Goal: Task Accomplishment & Management: Manage account settings

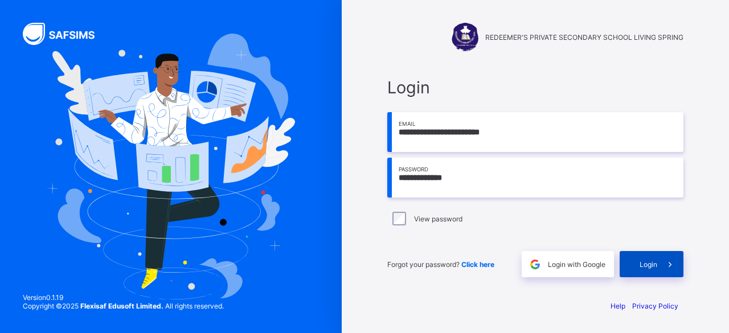
click at [653, 263] on span "Login" at bounding box center [648, 264] width 18 height 9
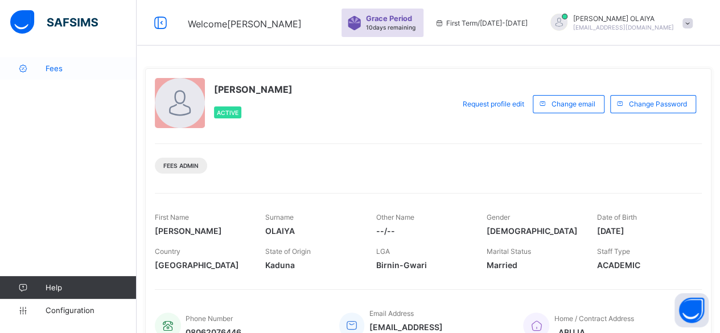
click at [54, 68] on span "Fees" at bounding box center [91, 68] width 91 height 9
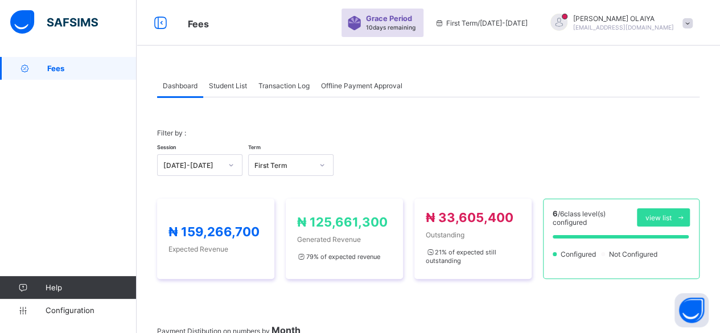
click at [227, 86] on span "Student List" at bounding box center [228, 85] width 38 height 9
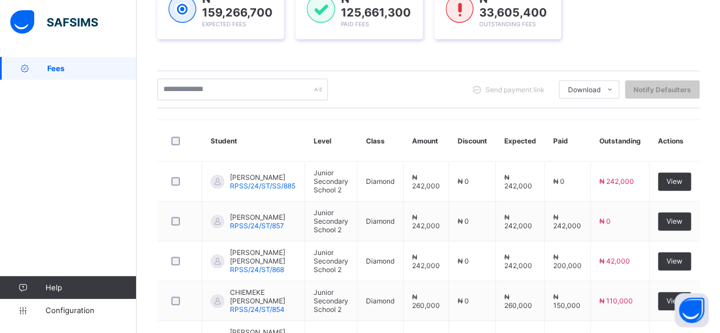
scroll to position [228, 0]
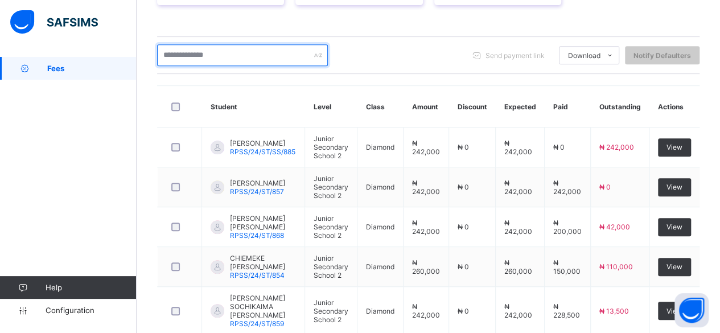
click at [162, 44] on input "text" at bounding box center [242, 55] width 171 height 22
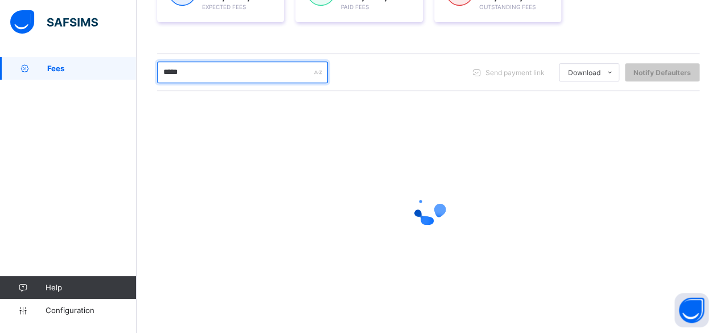
scroll to position [126, 0]
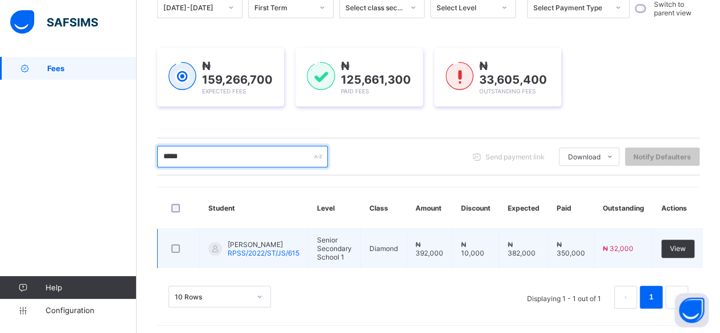
type input "*****"
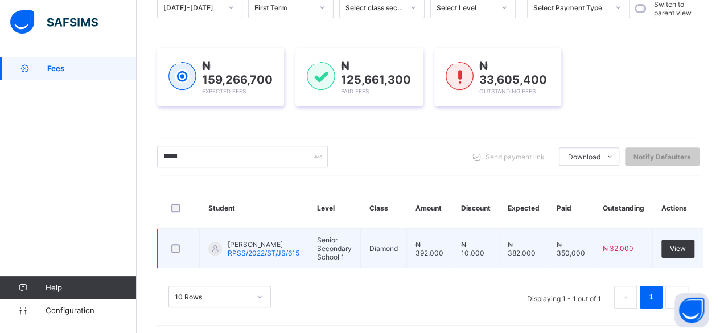
click at [255, 241] on span "TAIWO DANIEL AYOMIKUN" at bounding box center [264, 244] width 72 height 9
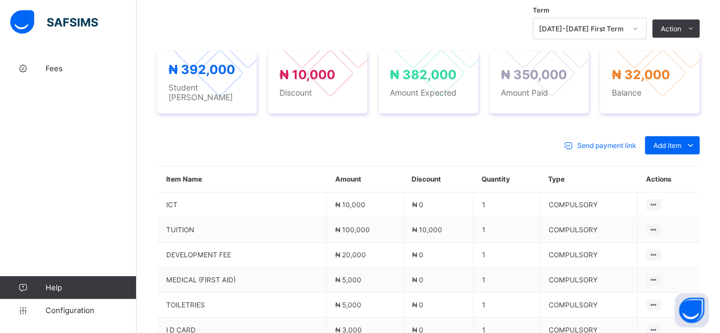
scroll to position [379, 0]
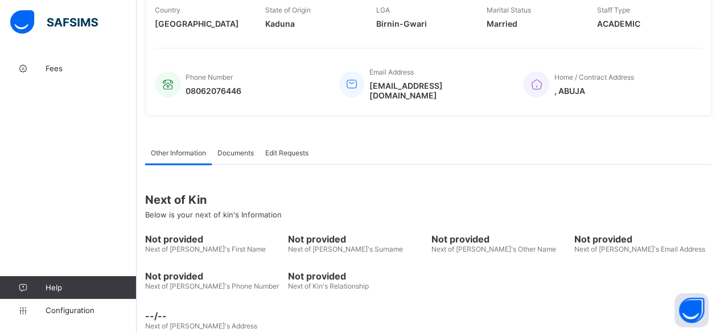
scroll to position [24, 0]
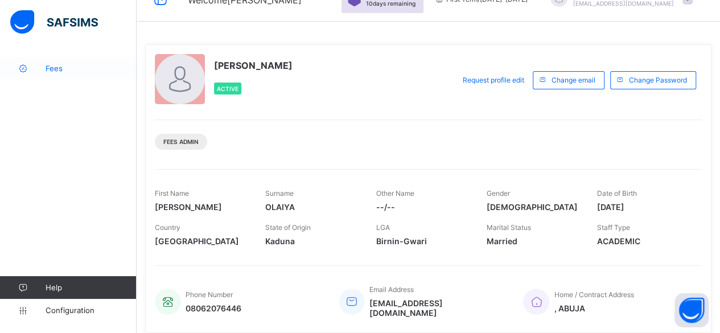
click at [52, 69] on span "Fees" at bounding box center [91, 68] width 91 height 9
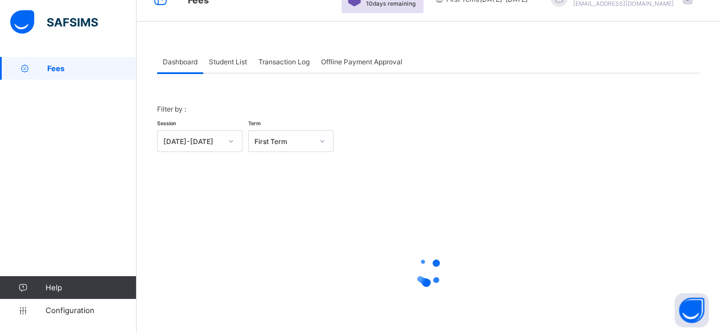
click at [236, 64] on span "Student List" at bounding box center [228, 62] width 38 height 9
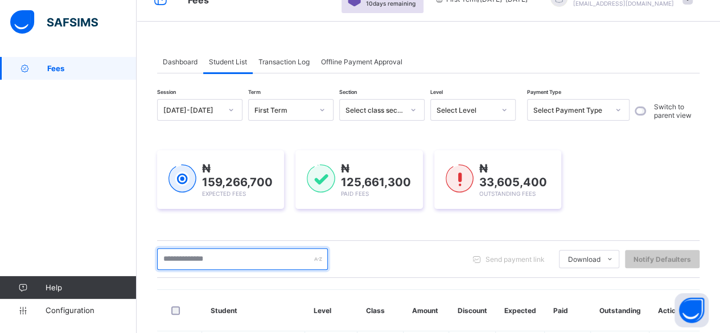
drag, startPoint x: 226, startPoint y: 248, endPoint x: 220, endPoint y: 251, distance: 6.9
click at [226, 248] on input "text" at bounding box center [242, 259] width 171 height 22
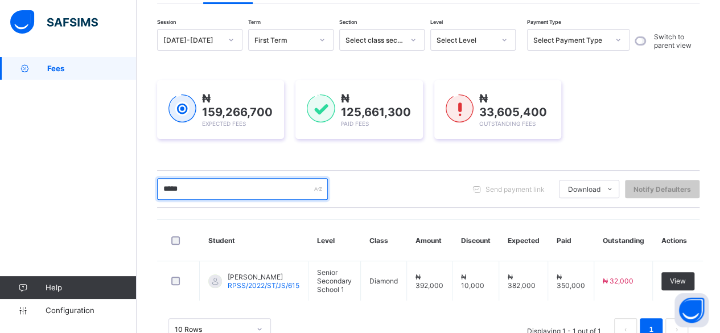
scroll to position [126, 0]
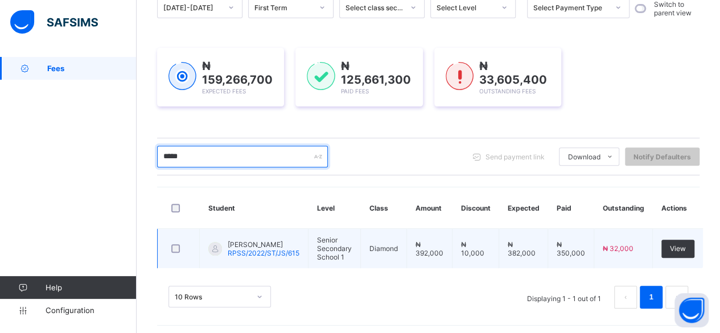
type input "*****"
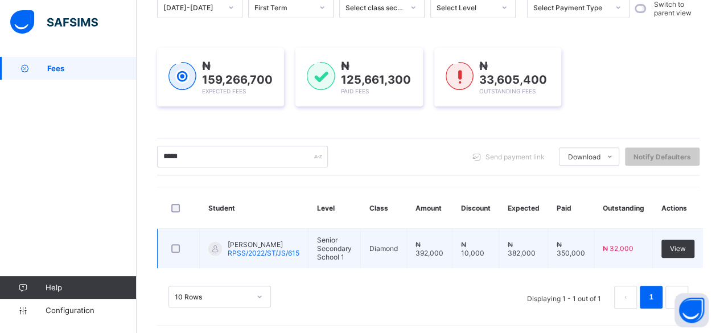
click at [241, 240] on span "TAIWO DANIEL AYOMIKUN" at bounding box center [264, 244] width 72 height 9
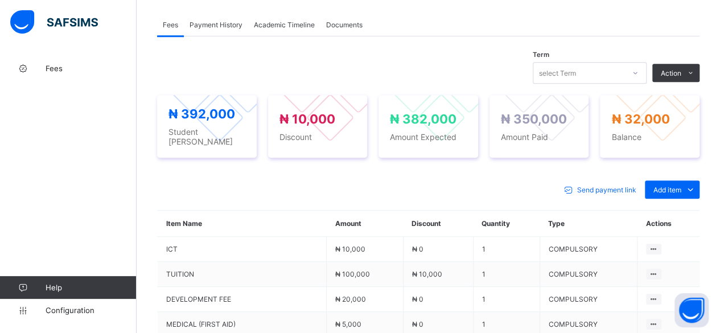
scroll to position [240, 0]
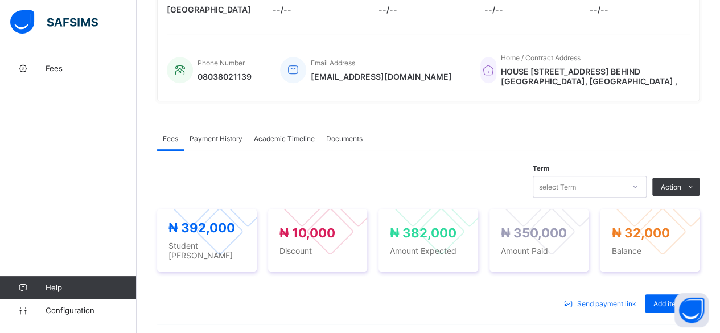
click at [225, 134] on span "Payment History" at bounding box center [216, 138] width 53 height 9
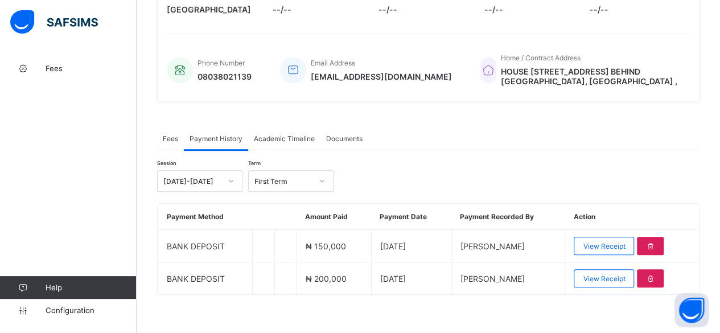
scroll to position [242, 0]
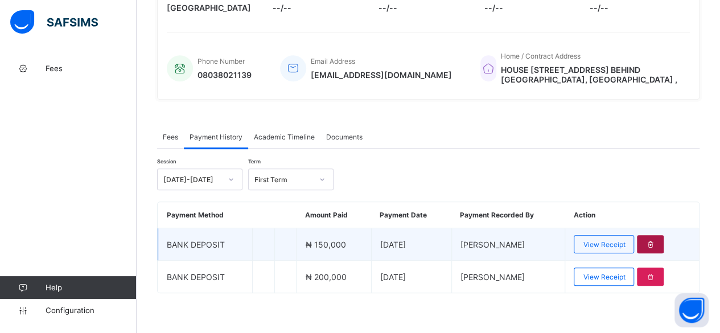
click at [655, 240] on icon at bounding box center [651, 244] width 10 height 9
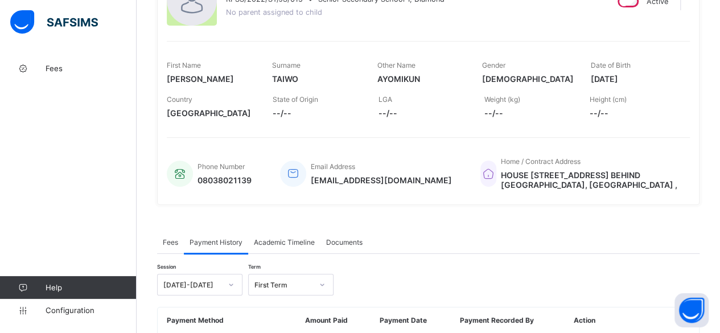
scroll to position [210, 0]
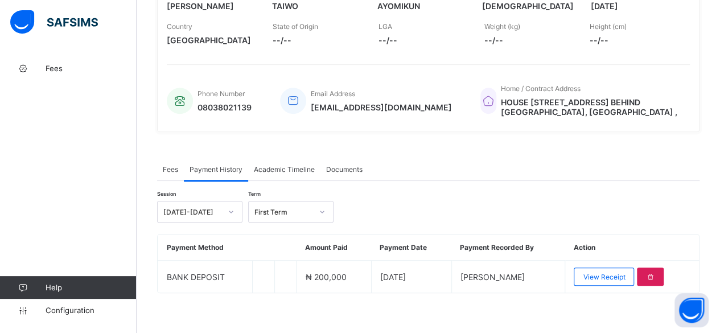
click at [167, 165] on span "Fees" at bounding box center [170, 169] width 15 height 9
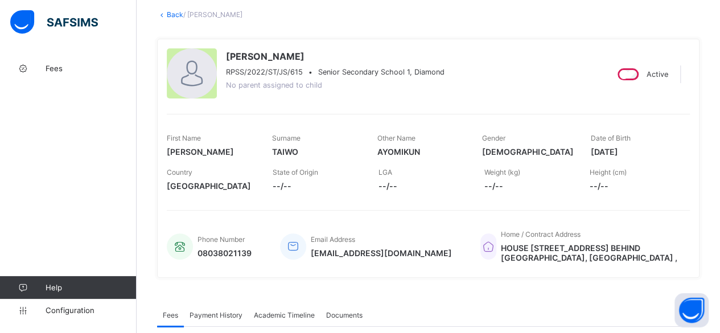
scroll to position [39, 0]
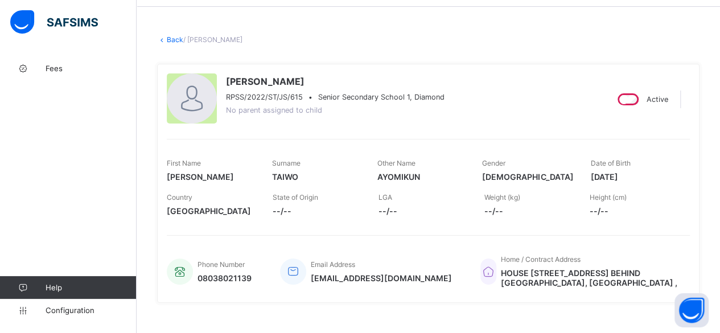
click at [175, 38] on link "Back" at bounding box center [175, 39] width 17 height 9
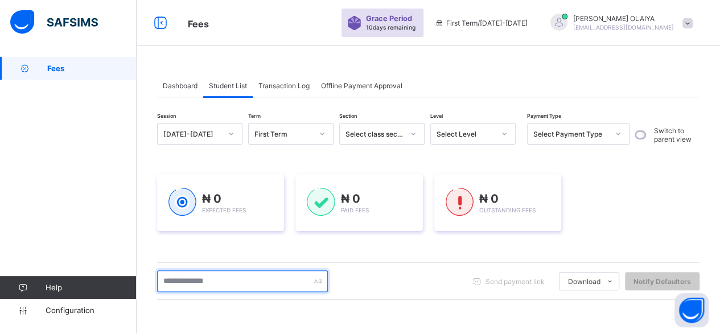
click at [176, 281] on input "text" at bounding box center [242, 281] width 171 height 22
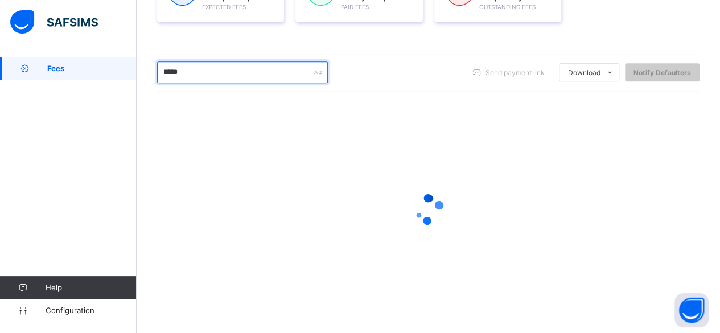
scroll to position [126, 0]
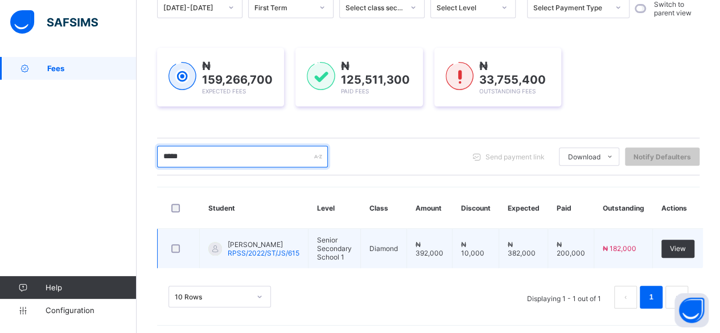
type input "*****"
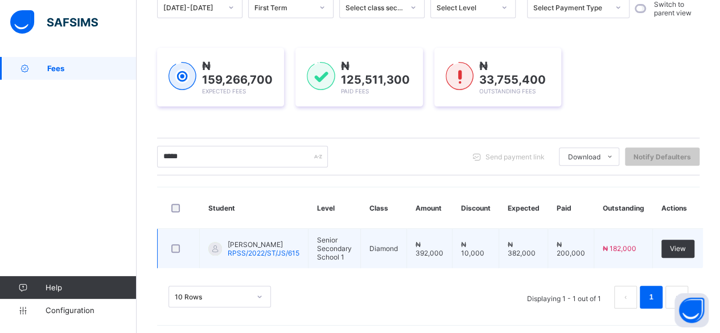
click at [241, 244] on span "TAIWO DANIEL AYOMIKUN" at bounding box center [264, 244] width 72 height 9
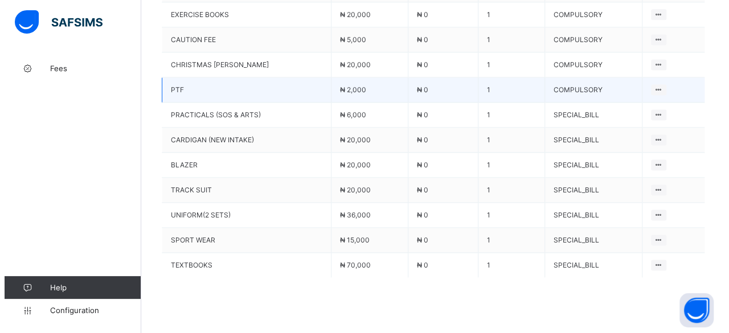
scroll to position [797, 0]
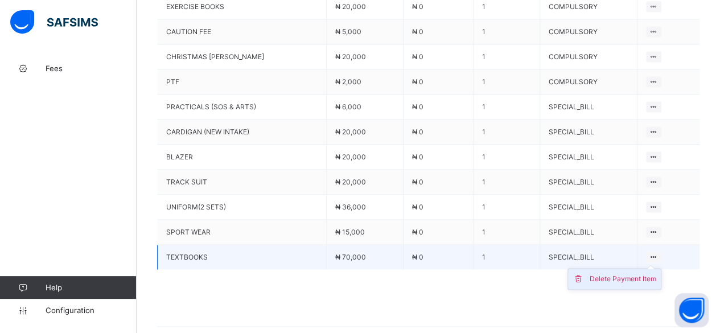
click at [639, 273] on div "Delete Payment Item" at bounding box center [623, 278] width 67 height 11
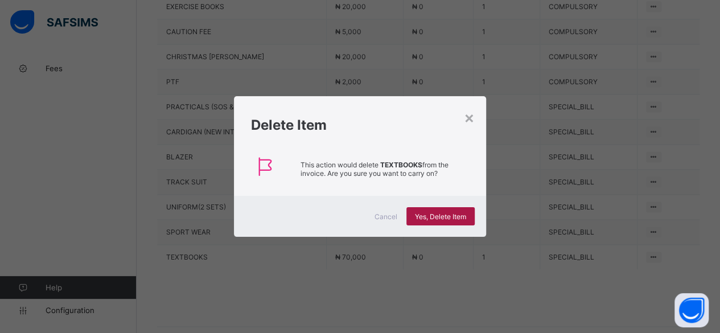
click at [426, 214] on span "Yes, Delete Item" at bounding box center [440, 216] width 51 height 9
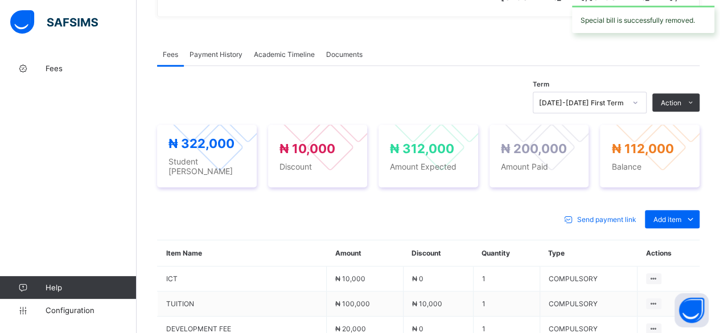
scroll to position [342, 0]
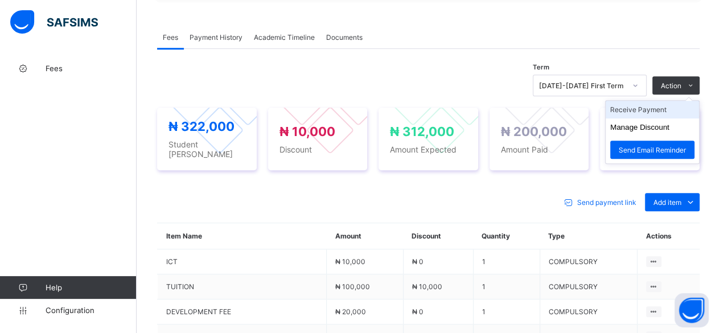
click at [654, 106] on li "Receive Payment" at bounding box center [652, 110] width 93 height 18
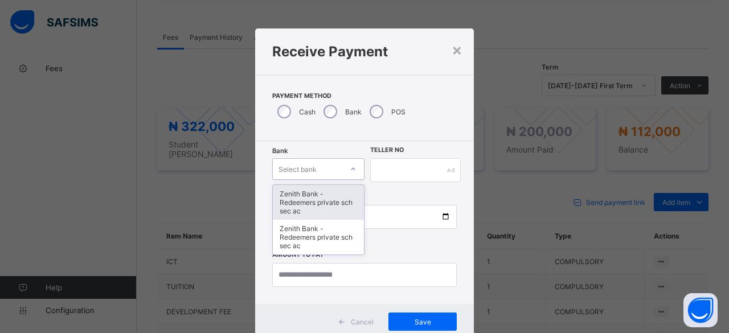
click at [290, 171] on div "Select bank" at bounding box center [297, 169] width 38 height 22
drag, startPoint x: 288, startPoint y: 198, endPoint x: 359, endPoint y: 159, distance: 81.5
click at [290, 196] on div "Zenith Bank - Redeemers private sch sec ac" at bounding box center [318, 202] width 91 height 35
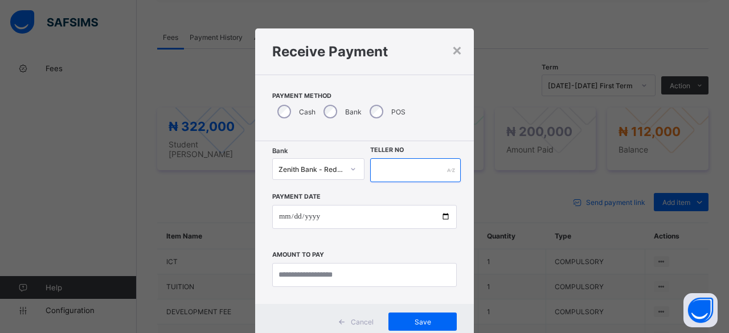
click at [387, 166] on input "text" at bounding box center [415, 170] width 91 height 24
paste input "*********"
type input "**********"
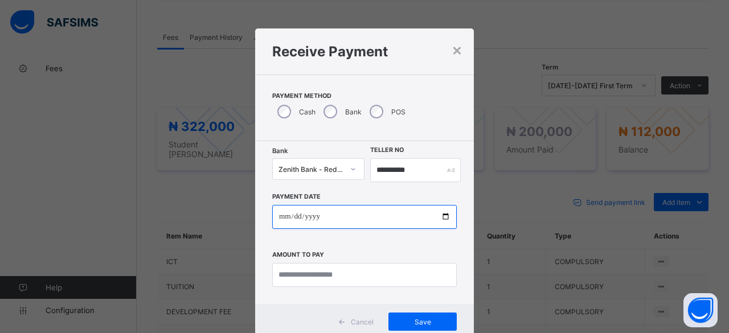
click at [445, 217] on input "date" at bounding box center [364, 217] width 184 height 24
type input "**********"
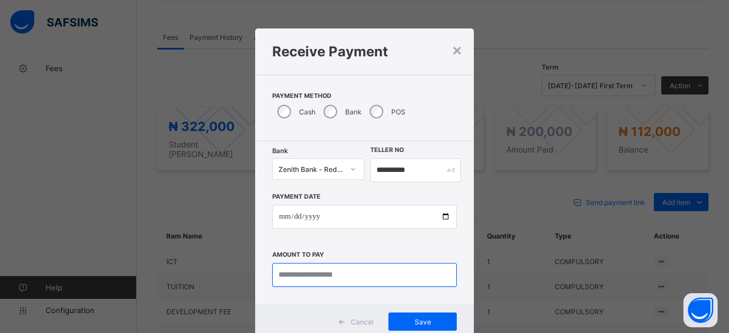
click at [294, 276] on input "currency" at bounding box center [364, 275] width 184 height 24
type input "********"
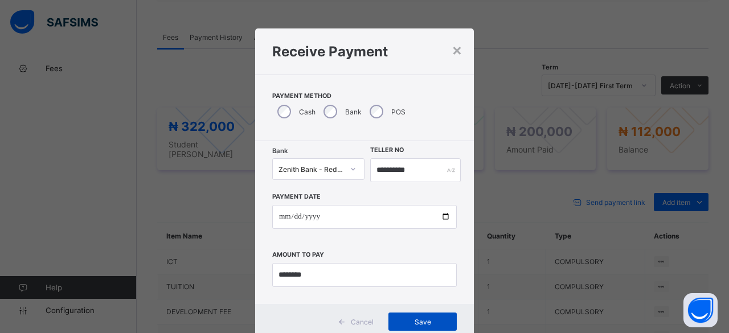
click at [420, 322] on span "Save" at bounding box center [422, 322] width 51 height 9
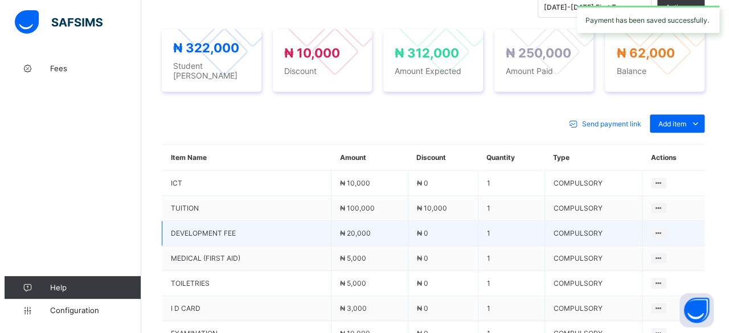
scroll to position [456, 0]
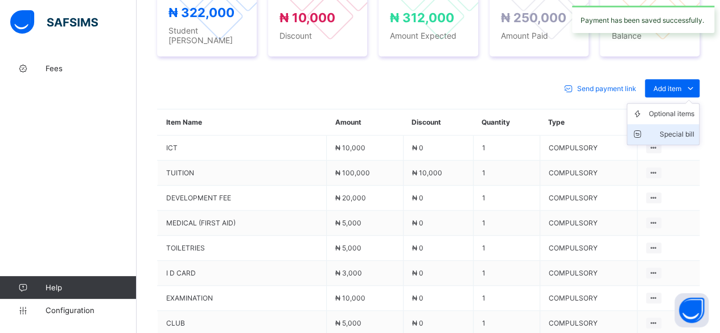
click at [676, 129] on div "Special bill" at bounding box center [672, 134] width 46 height 11
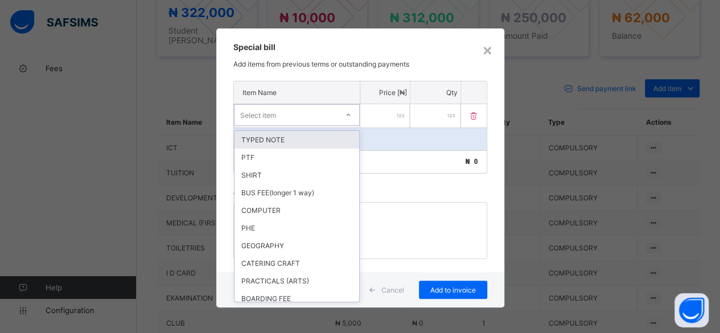
click at [277, 117] on div "Select item" at bounding box center [286, 115] width 103 height 16
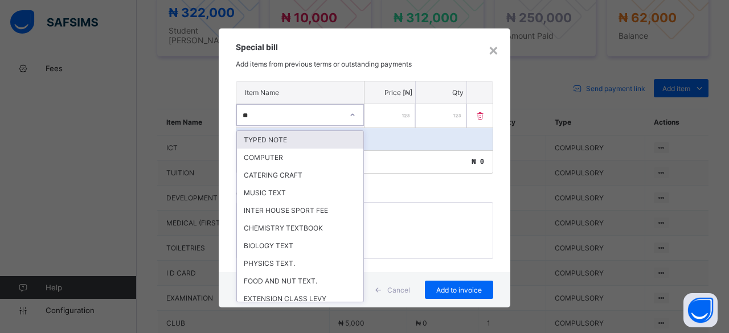
type input "***"
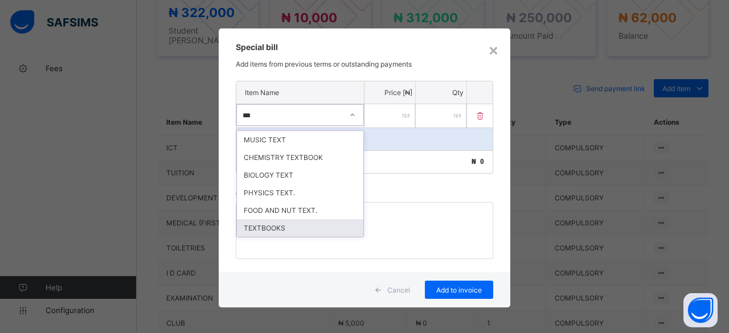
click at [274, 220] on div "TEXTBOOKS" at bounding box center [300, 228] width 126 height 18
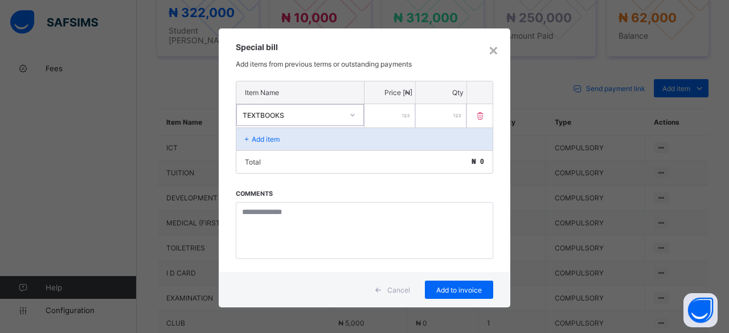
click at [391, 114] on input "number" at bounding box center [389, 115] width 51 height 23
type input "*****"
click at [448, 286] on span "Add to invoice" at bounding box center [458, 290] width 51 height 9
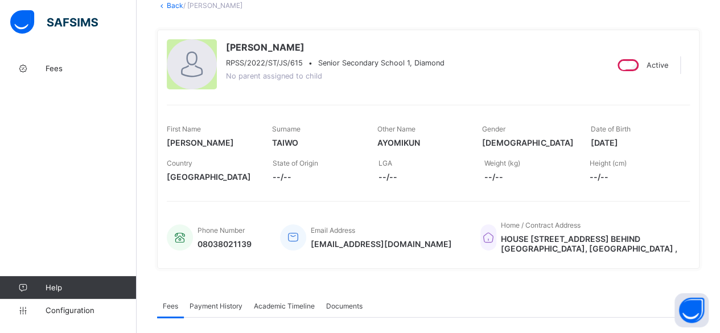
scroll to position [0, 0]
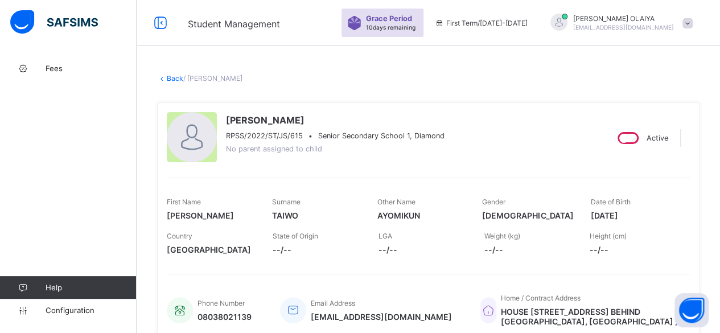
click at [174, 77] on link "Back" at bounding box center [175, 78] width 17 height 9
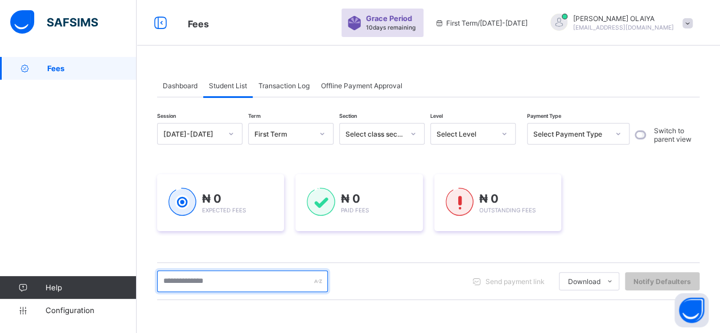
click at [199, 278] on input "text" at bounding box center [242, 281] width 171 height 22
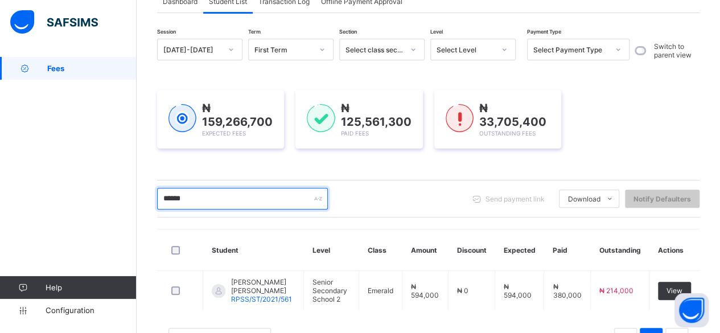
scroll to position [126, 0]
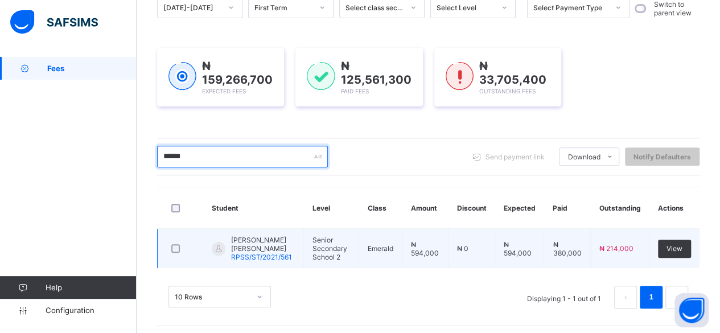
type input "******"
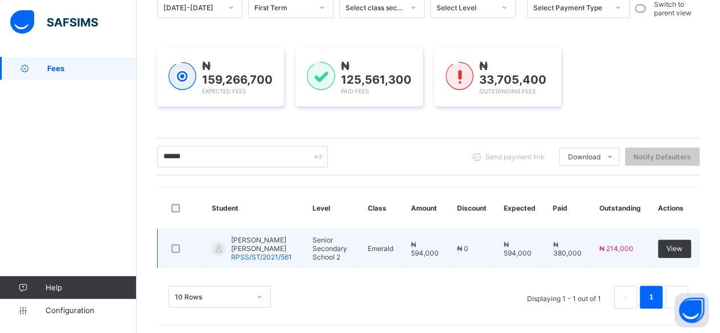
click at [245, 239] on span "ZURIEL OLAWUYI TONI" at bounding box center [263, 244] width 64 height 17
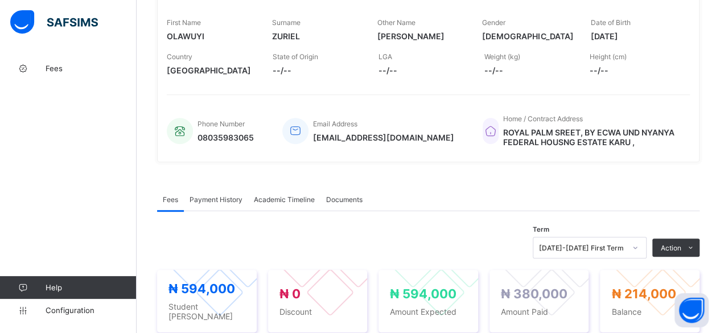
scroll to position [228, 0]
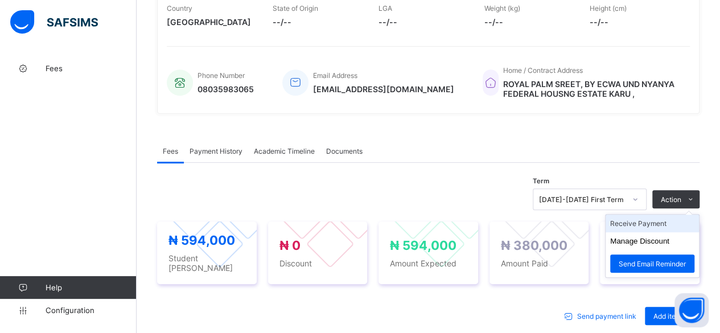
click at [659, 218] on li "Receive Payment" at bounding box center [652, 224] width 93 height 18
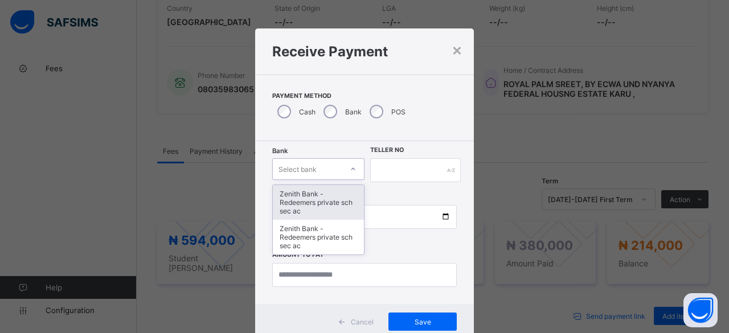
click at [310, 168] on div "Select bank" at bounding box center [297, 169] width 38 height 22
click at [305, 196] on div "Zenith Bank - Redeemers private sch sec ac" at bounding box center [318, 202] width 91 height 35
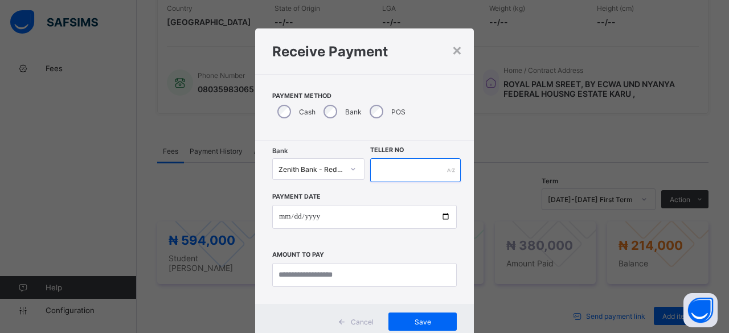
click at [396, 166] on input "text" at bounding box center [415, 170] width 91 height 24
paste input "*********"
type input "**********"
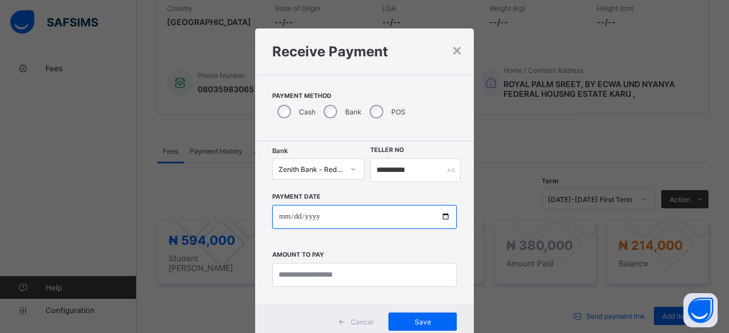
click at [304, 216] on input "date" at bounding box center [364, 217] width 184 height 24
click at [442, 216] on input "date" at bounding box center [364, 217] width 184 height 24
type input "**********"
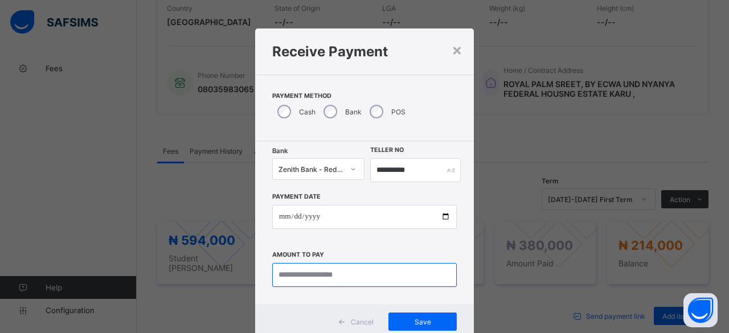
click at [332, 272] on input "currency" at bounding box center [364, 275] width 184 height 24
type input "*********"
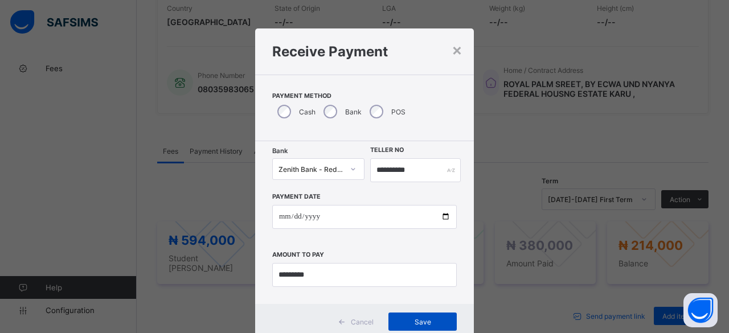
click at [404, 323] on span "Save" at bounding box center [422, 322] width 51 height 9
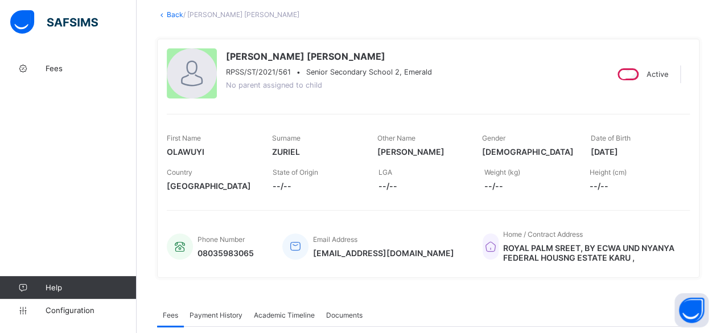
scroll to position [0, 0]
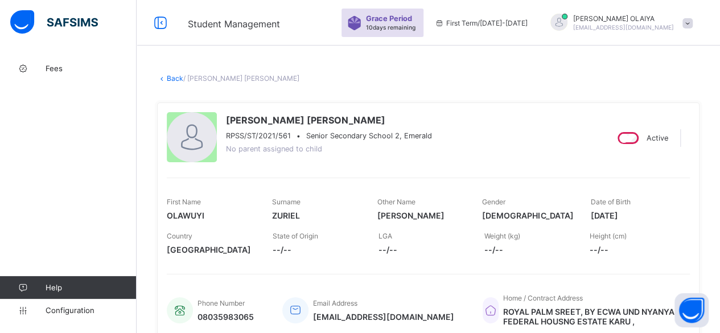
click at [171, 77] on link "Back" at bounding box center [175, 78] width 17 height 9
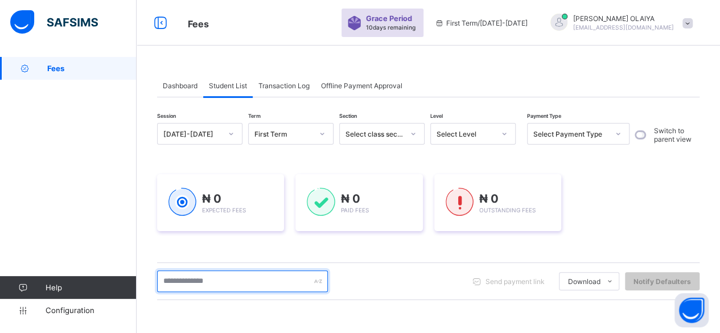
click at [166, 280] on input "text" at bounding box center [242, 281] width 171 height 22
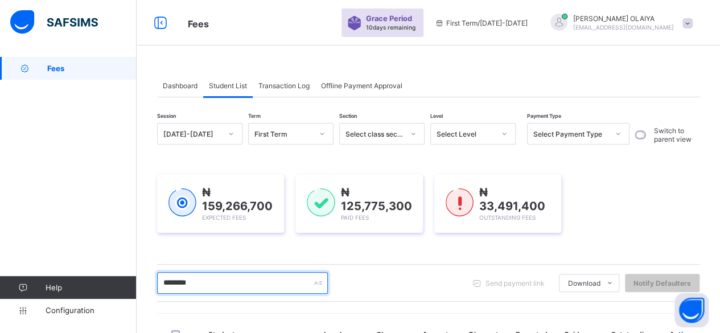
type input "********"
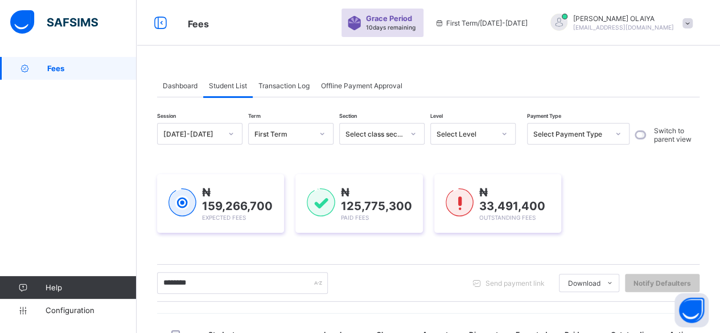
click at [194, 84] on span "Dashboard" at bounding box center [180, 85] width 35 height 9
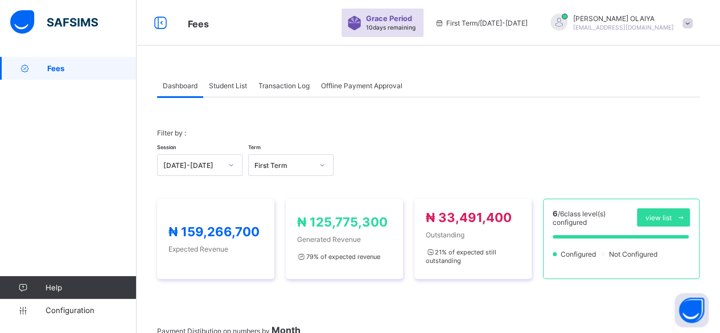
click at [221, 84] on span "Student List" at bounding box center [228, 85] width 38 height 9
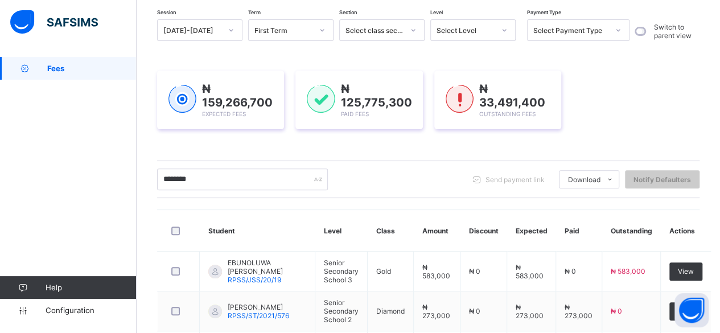
scroll to position [114, 0]
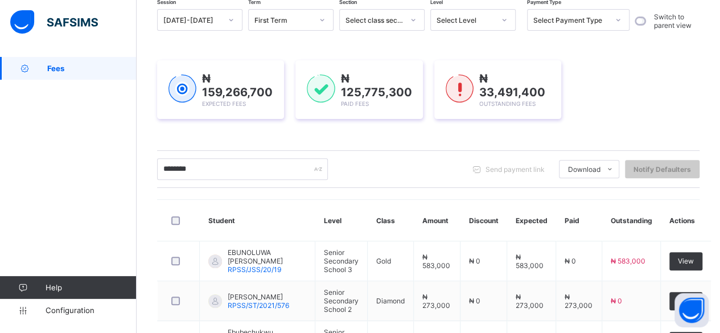
click at [65, 68] on span "Fees" at bounding box center [91, 68] width 89 height 9
drag, startPoint x: 71, startPoint y: 310, endPoint x: 77, endPoint y: 278, distance: 32.6
click at [70, 306] on span "Configuration" at bounding box center [91, 310] width 91 height 9
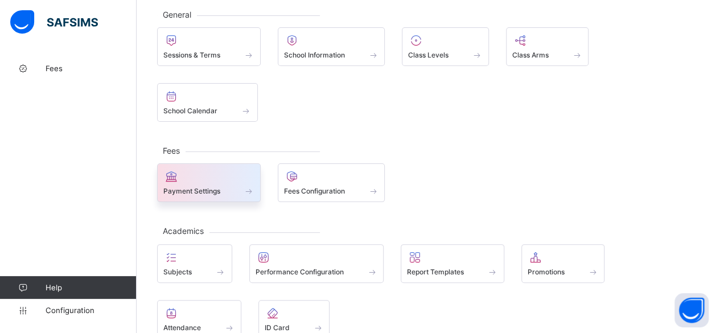
scroll to position [51, 0]
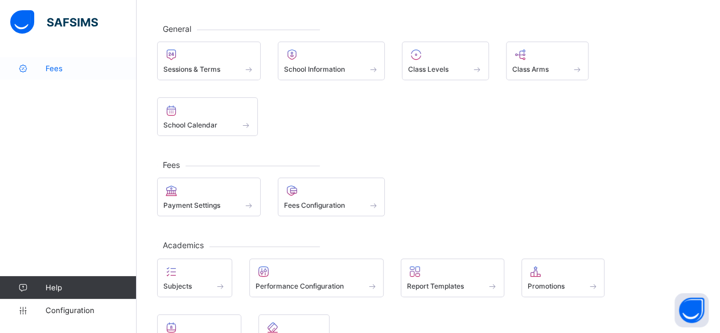
click at [63, 68] on span "Fees" at bounding box center [91, 68] width 91 height 9
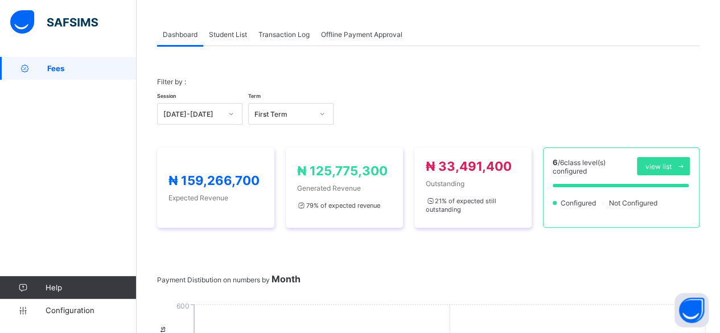
click at [230, 36] on span "Student List" at bounding box center [228, 34] width 38 height 9
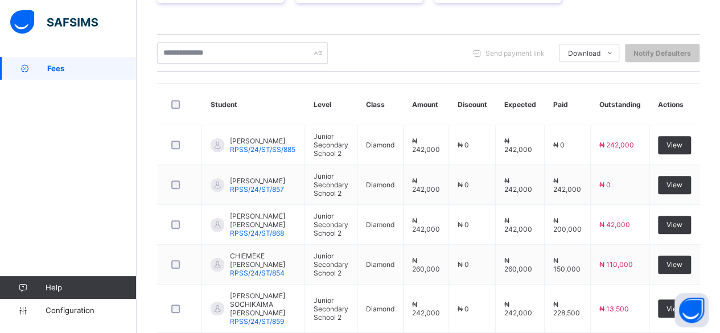
scroll to position [165, 0]
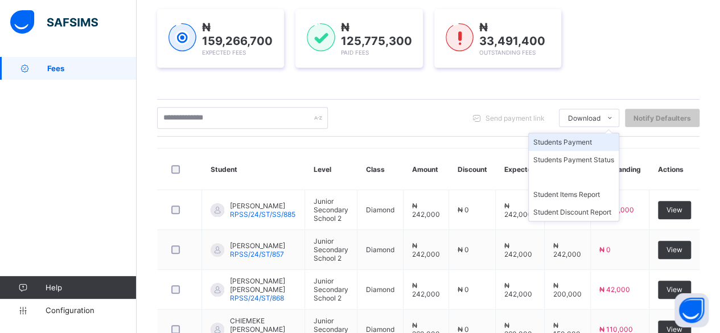
click at [579, 139] on li "Students Payment" at bounding box center [574, 142] width 90 height 18
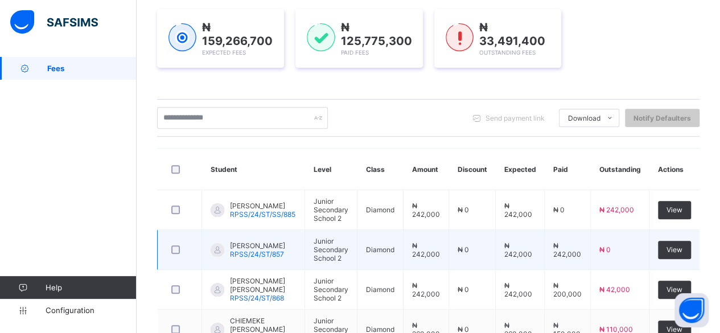
click at [484, 264] on td "₦ 0" at bounding box center [472, 250] width 47 height 40
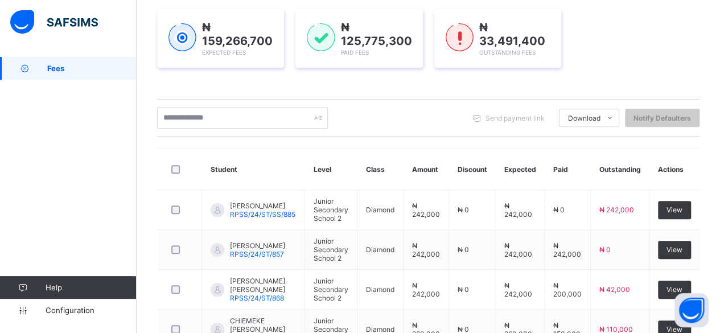
click at [310, 134] on div "Send payment link Download Students Payment Students Payment Status Student Ite…" at bounding box center [428, 118] width 543 height 38
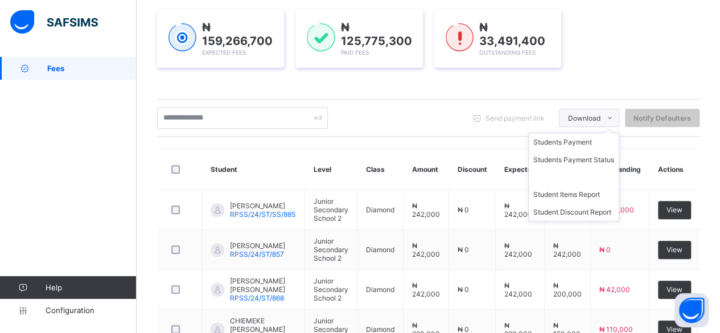
click at [588, 120] on span "Download" at bounding box center [584, 118] width 32 height 9
click at [588, 143] on li "Students Payment" at bounding box center [574, 142] width 90 height 18
